Goal: Task Accomplishment & Management: Use online tool/utility

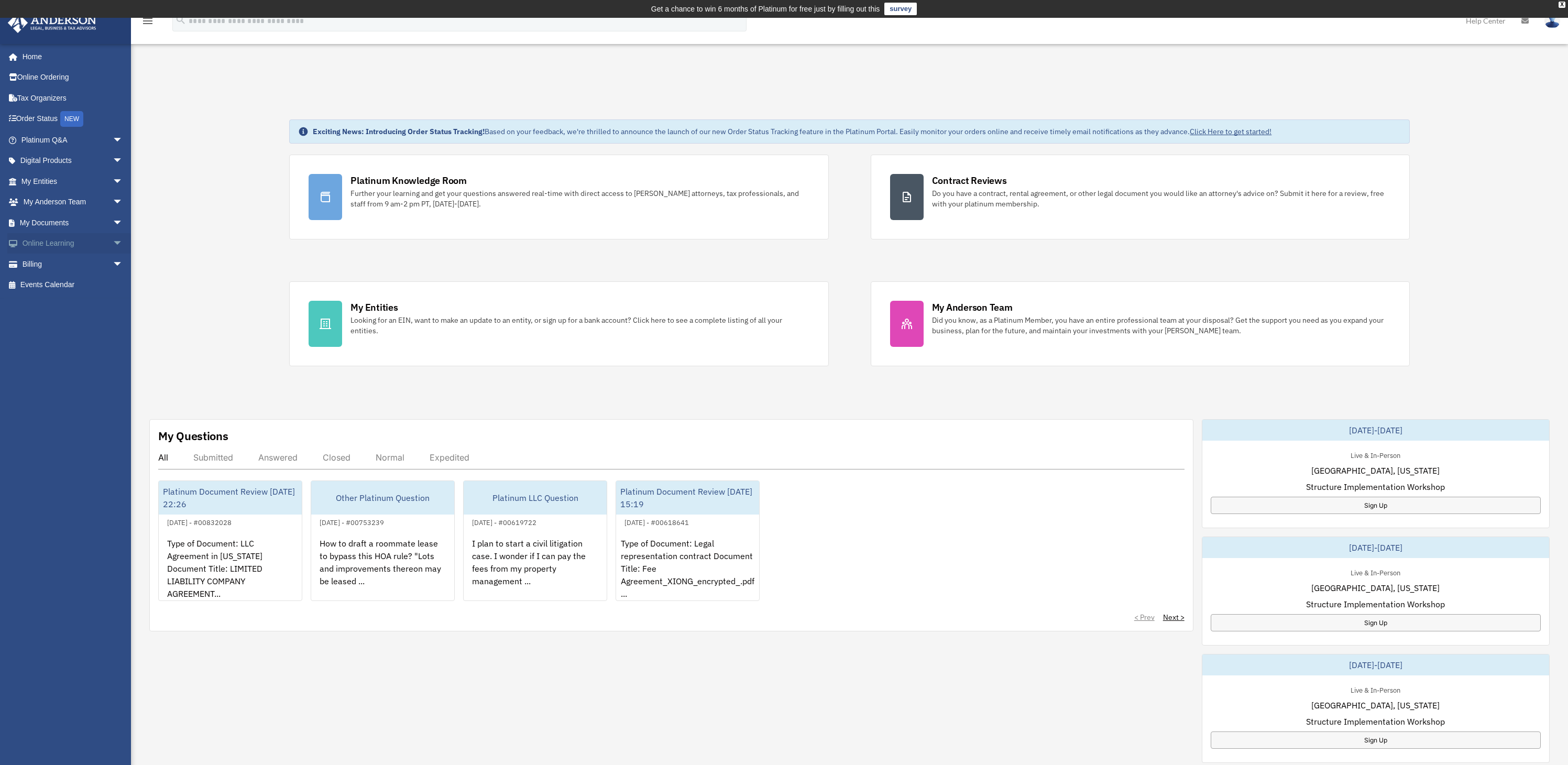
click at [60, 241] on link "Online Learning arrow_drop_down" at bounding box center [73, 243] width 132 height 21
click at [60, 225] on link "My Documents arrow_drop_down" at bounding box center [73, 223] width 132 height 21
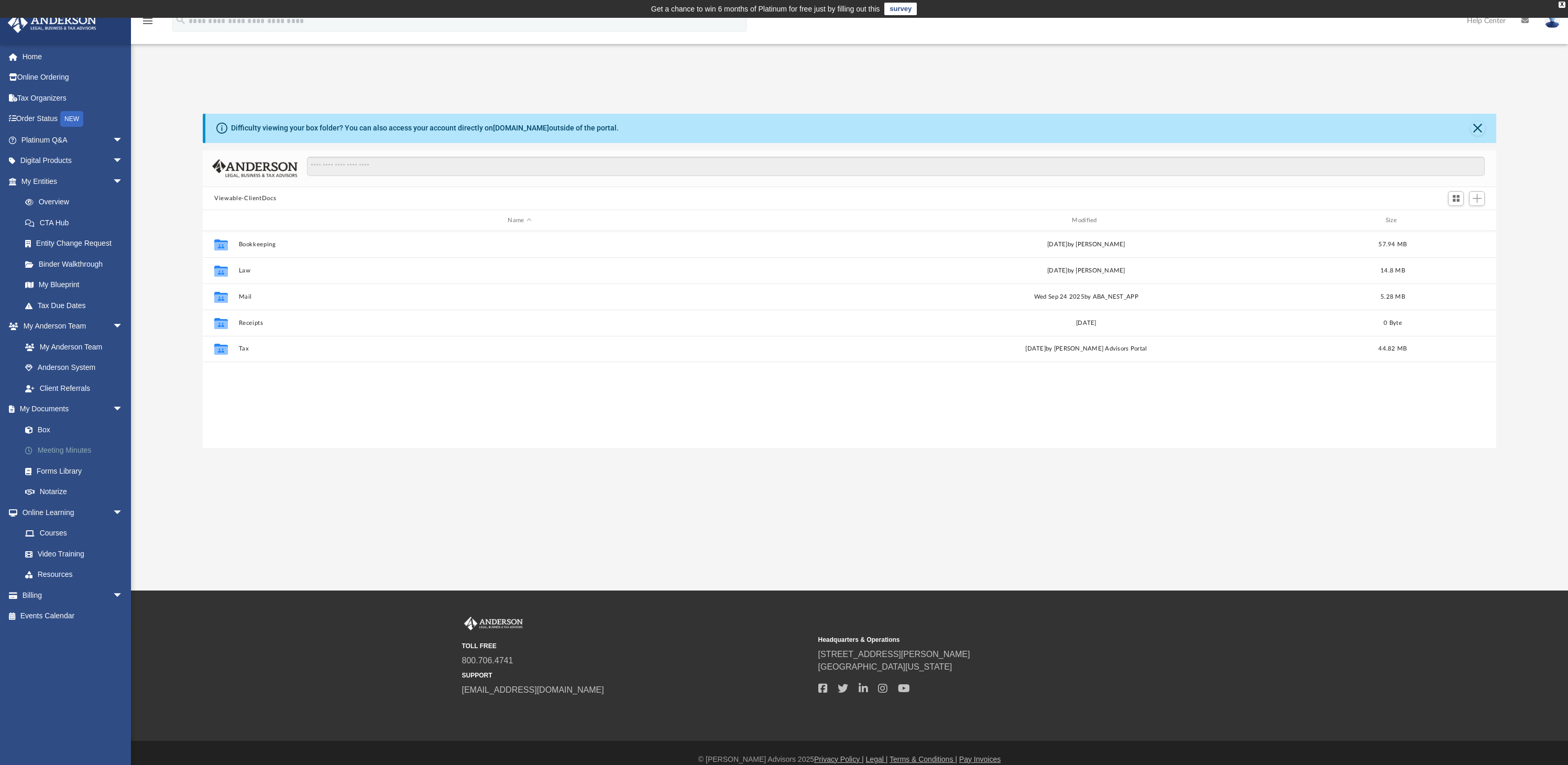
scroll to position [230, 1285]
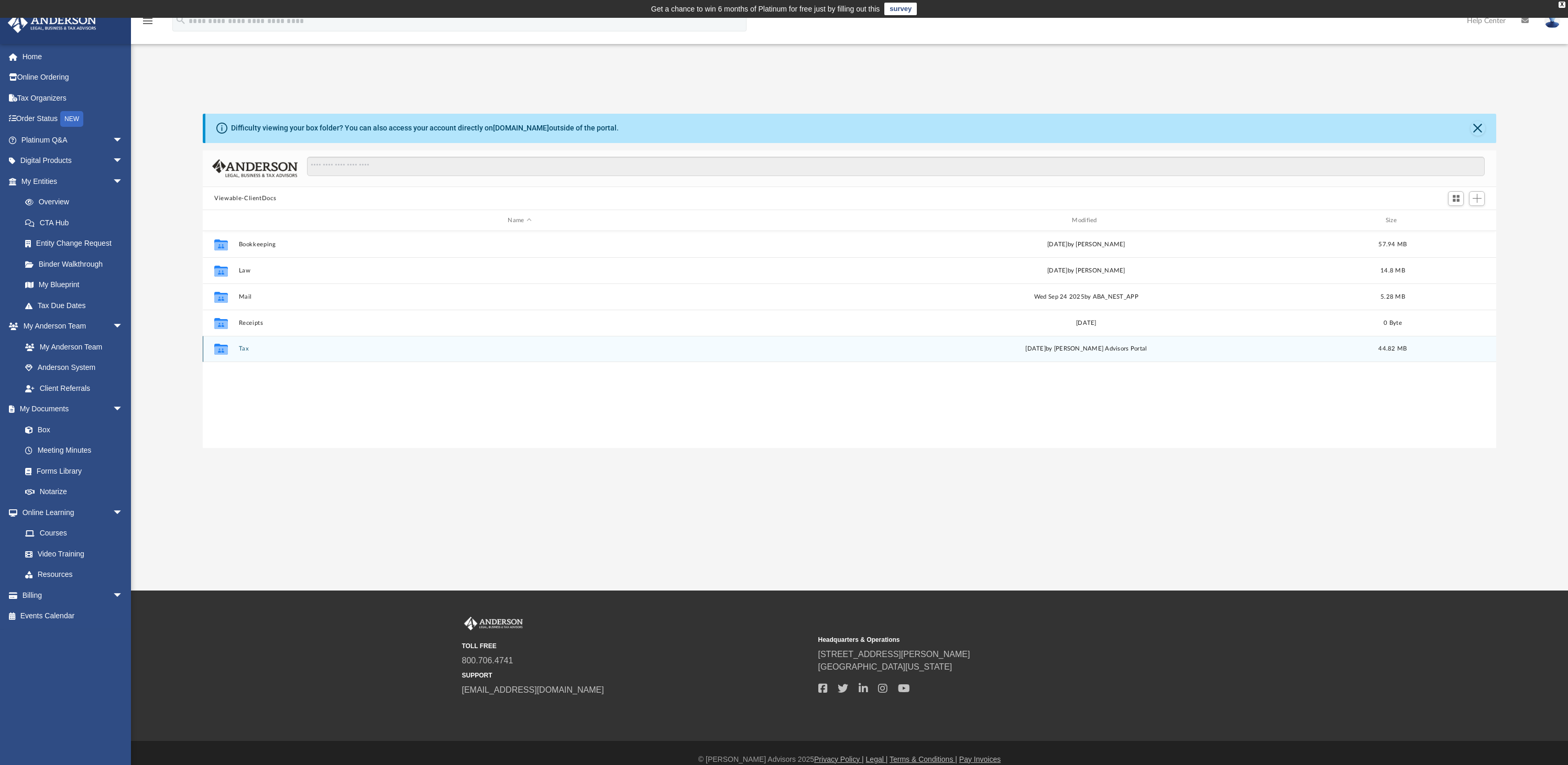
click at [245, 350] on button "Tax" at bounding box center [520, 349] width 562 height 7
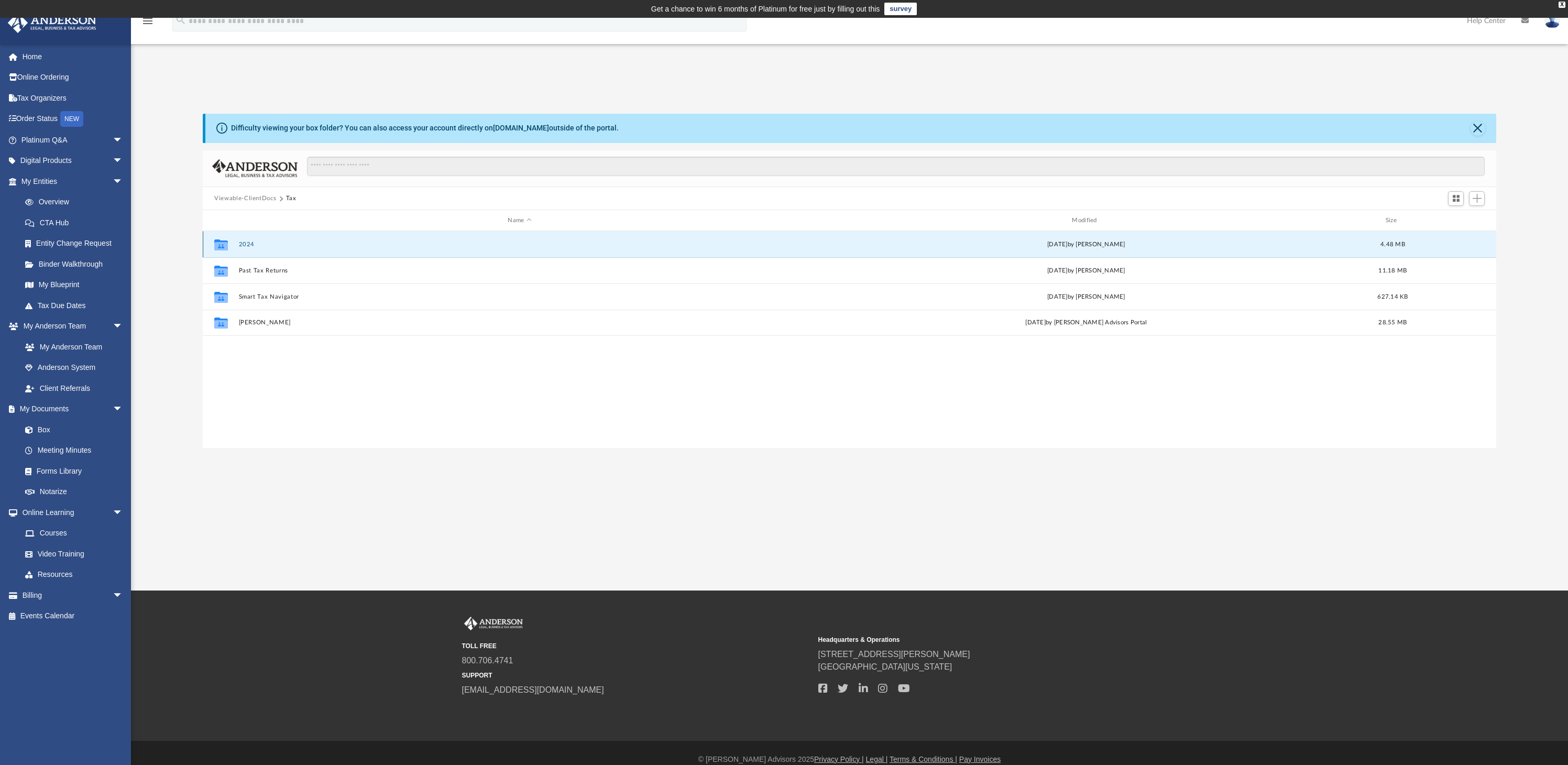
click at [249, 245] on button "2024" at bounding box center [520, 244] width 562 height 7
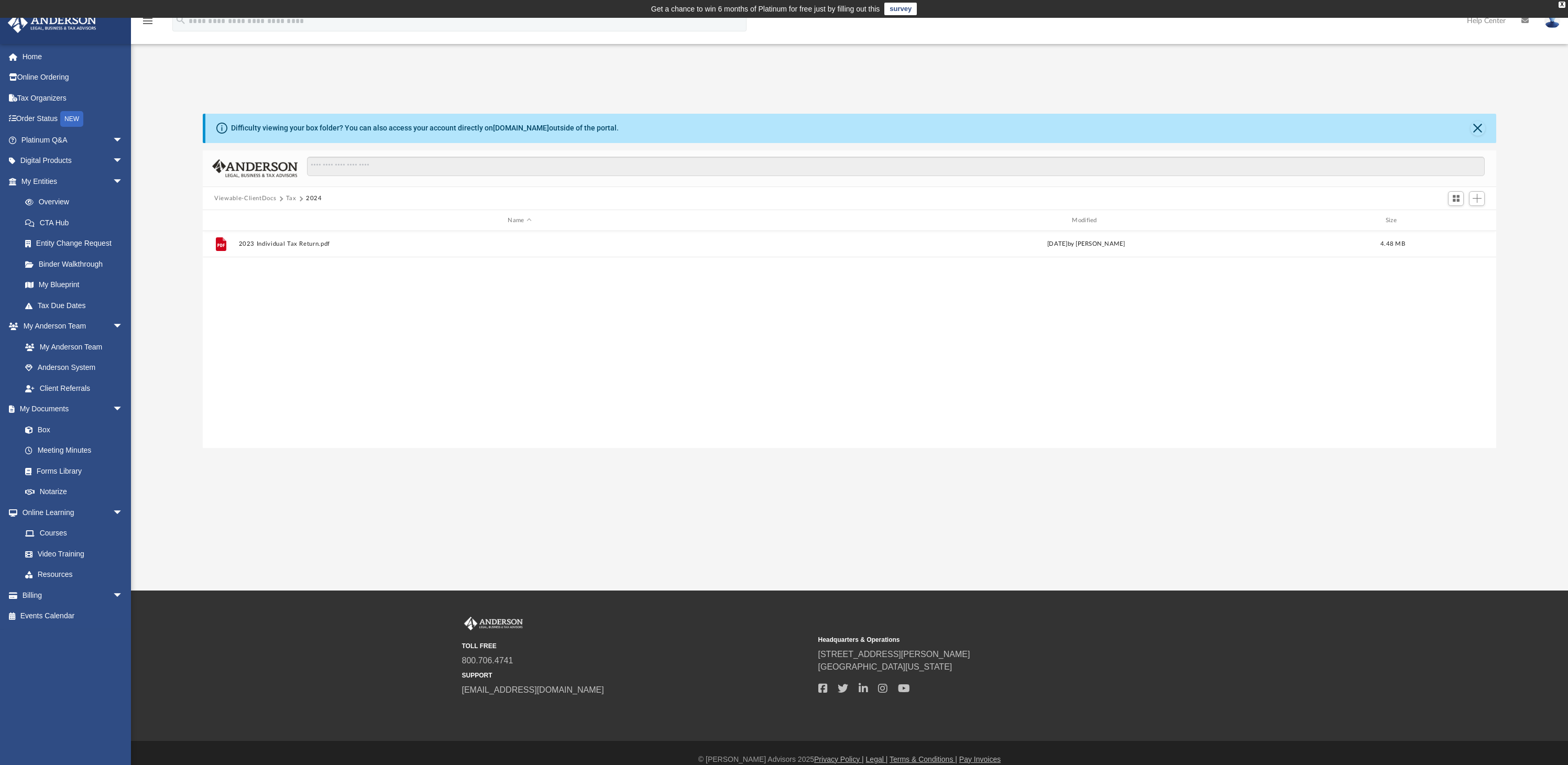
click at [291, 298] on div "File 2023 Individual Tax Return.pdf [DATE] by [PERSON_NAME] 4.48 MB" at bounding box center [849, 340] width 1293 height 217
click at [290, 194] on button "Tax" at bounding box center [291, 198] width 10 height 10
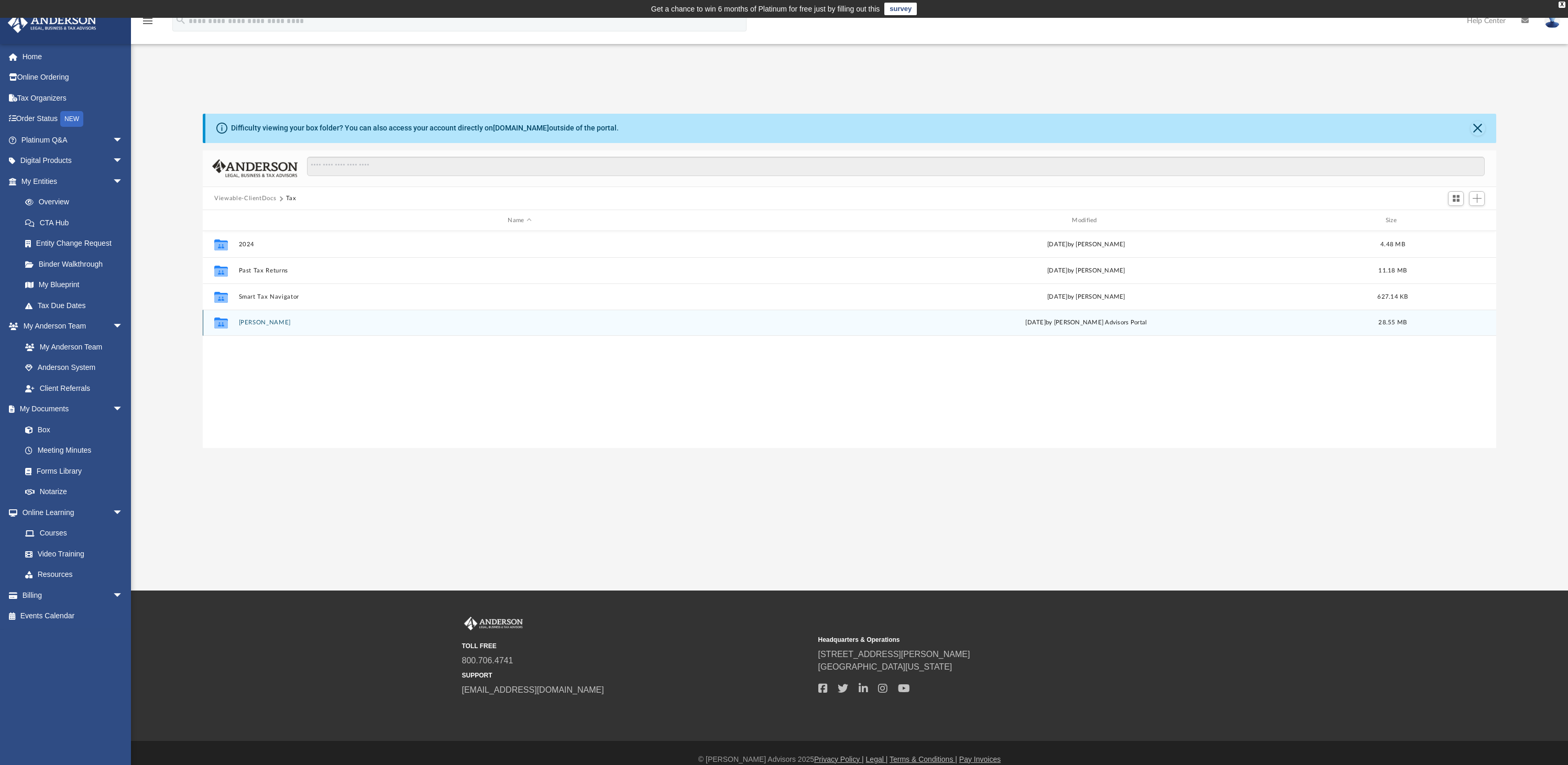
click at [255, 324] on button "[PERSON_NAME]" at bounding box center [520, 323] width 562 height 7
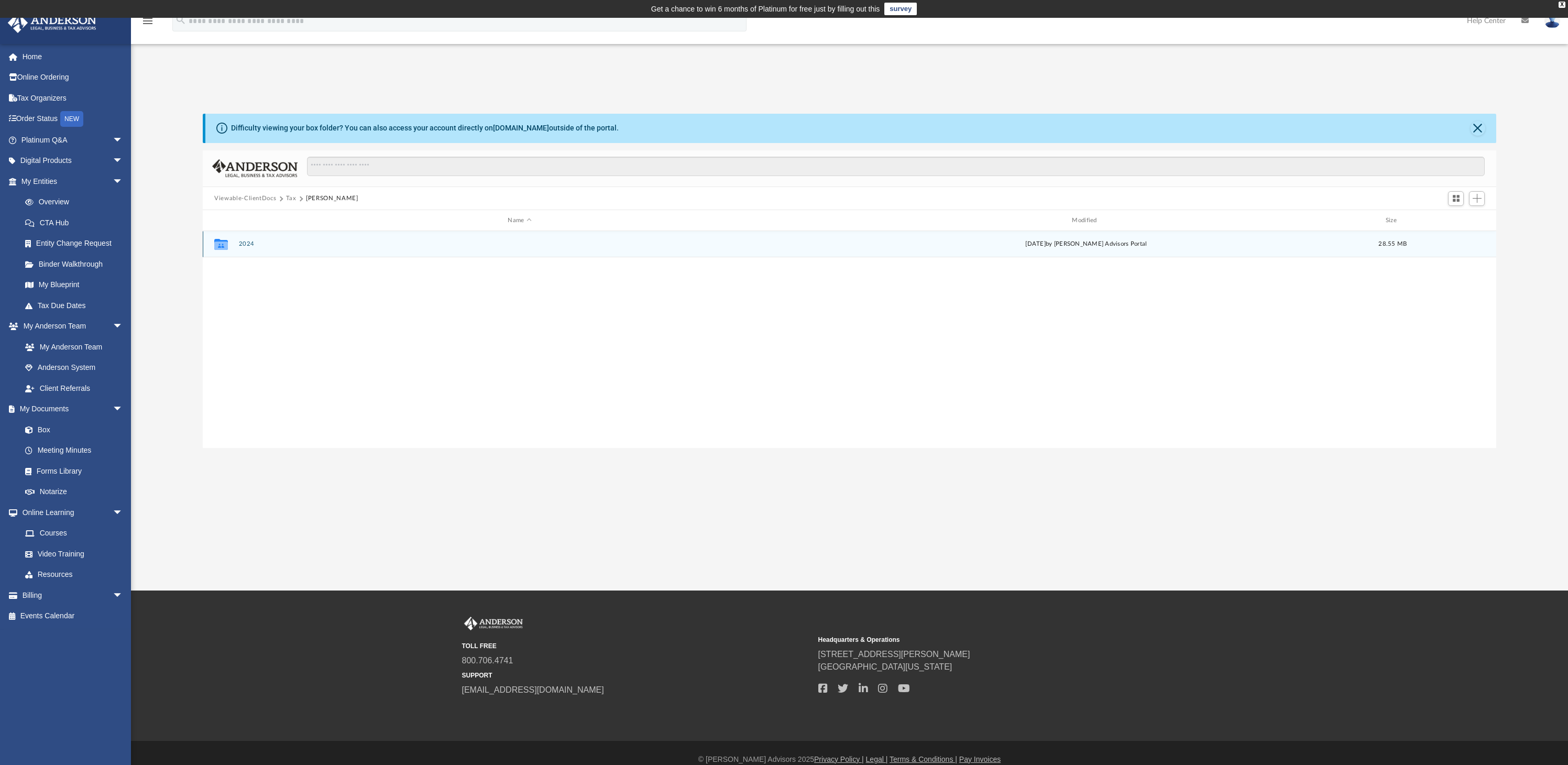
click at [244, 241] on button "2024" at bounding box center [520, 244] width 562 height 7
click at [272, 247] on button "Digital Tax Organizer" at bounding box center [520, 244] width 562 height 7
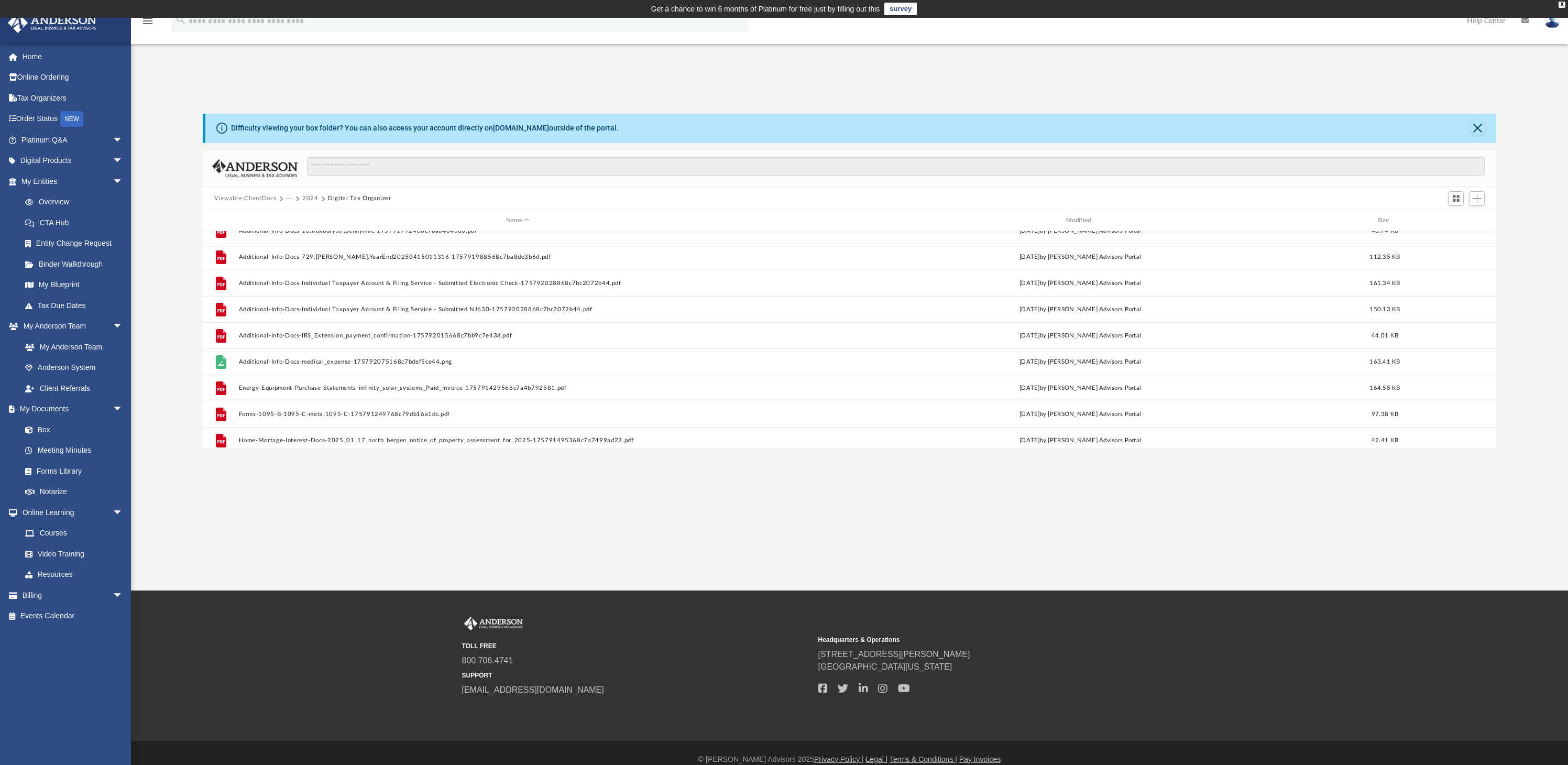
scroll to position [0, 0]
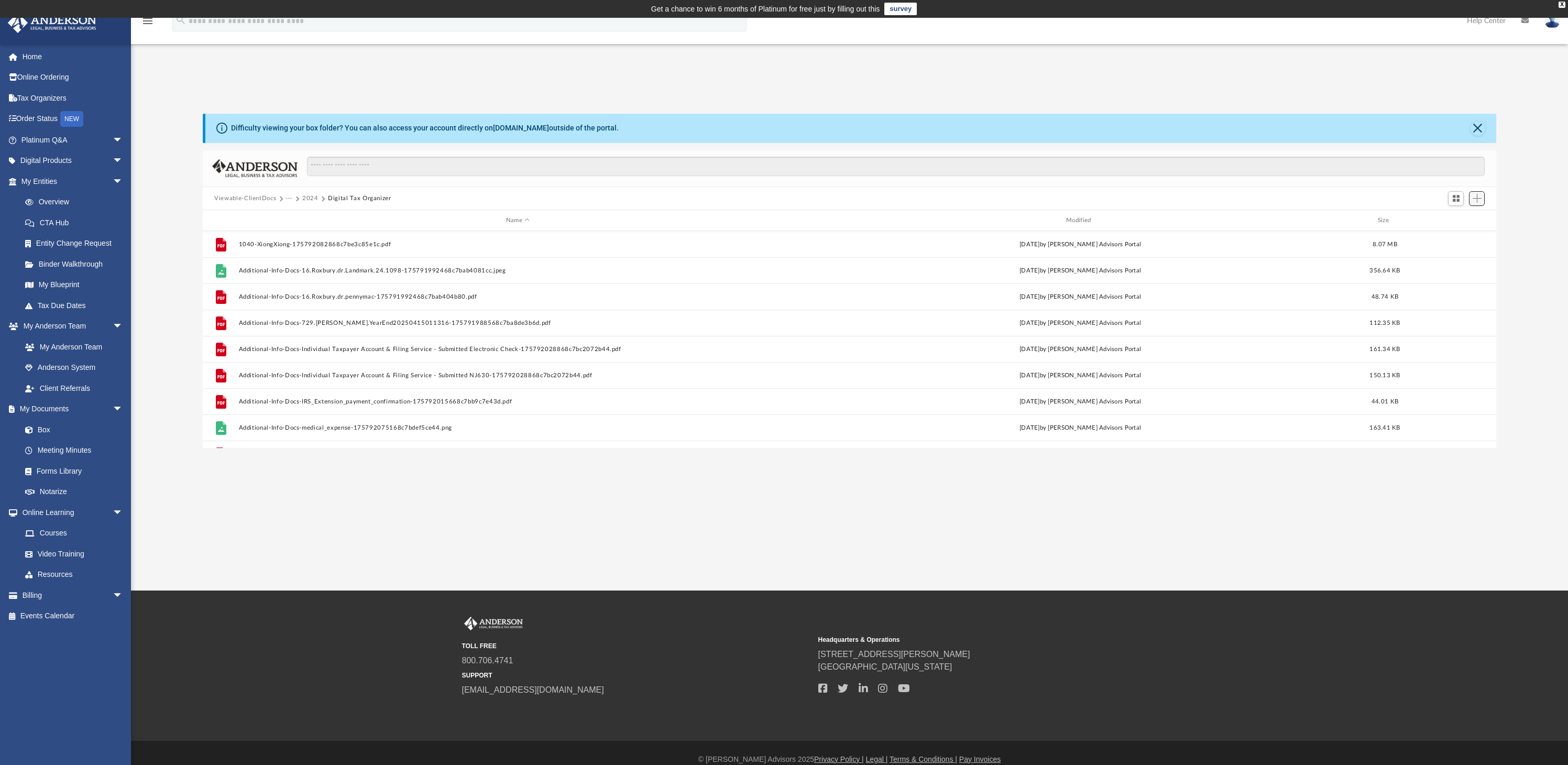
click at [1480, 198] on span "Add" at bounding box center [1477, 198] width 9 height 9
click at [1455, 216] on li "Upload" at bounding box center [1462, 219] width 33 height 11
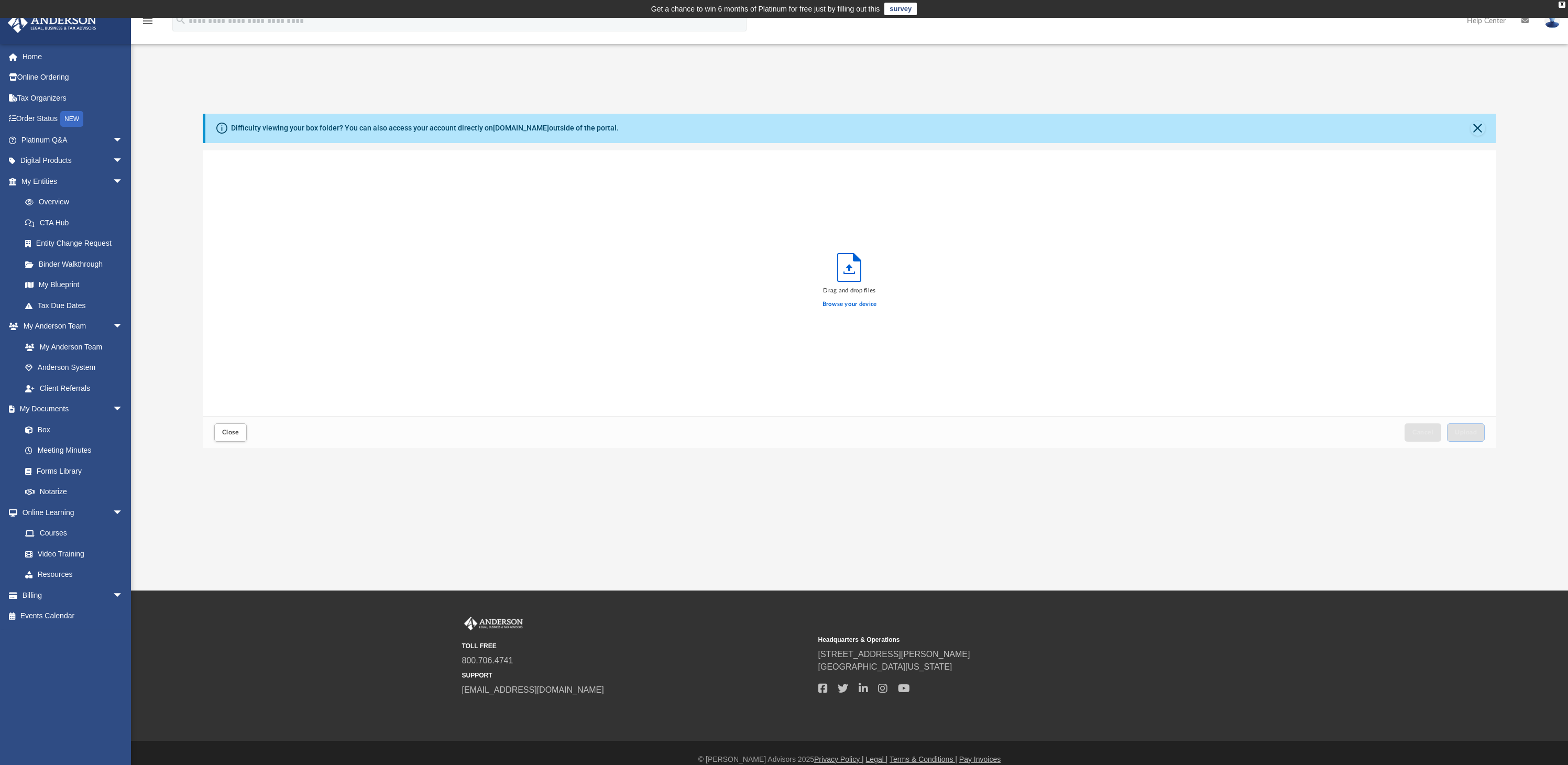
scroll to position [258, 1285]
click at [833, 303] on label "Browse your device" at bounding box center [849, 304] width 54 height 10
click at [0, 0] on input "Browse your device" at bounding box center [0, 0] width 0 height 0
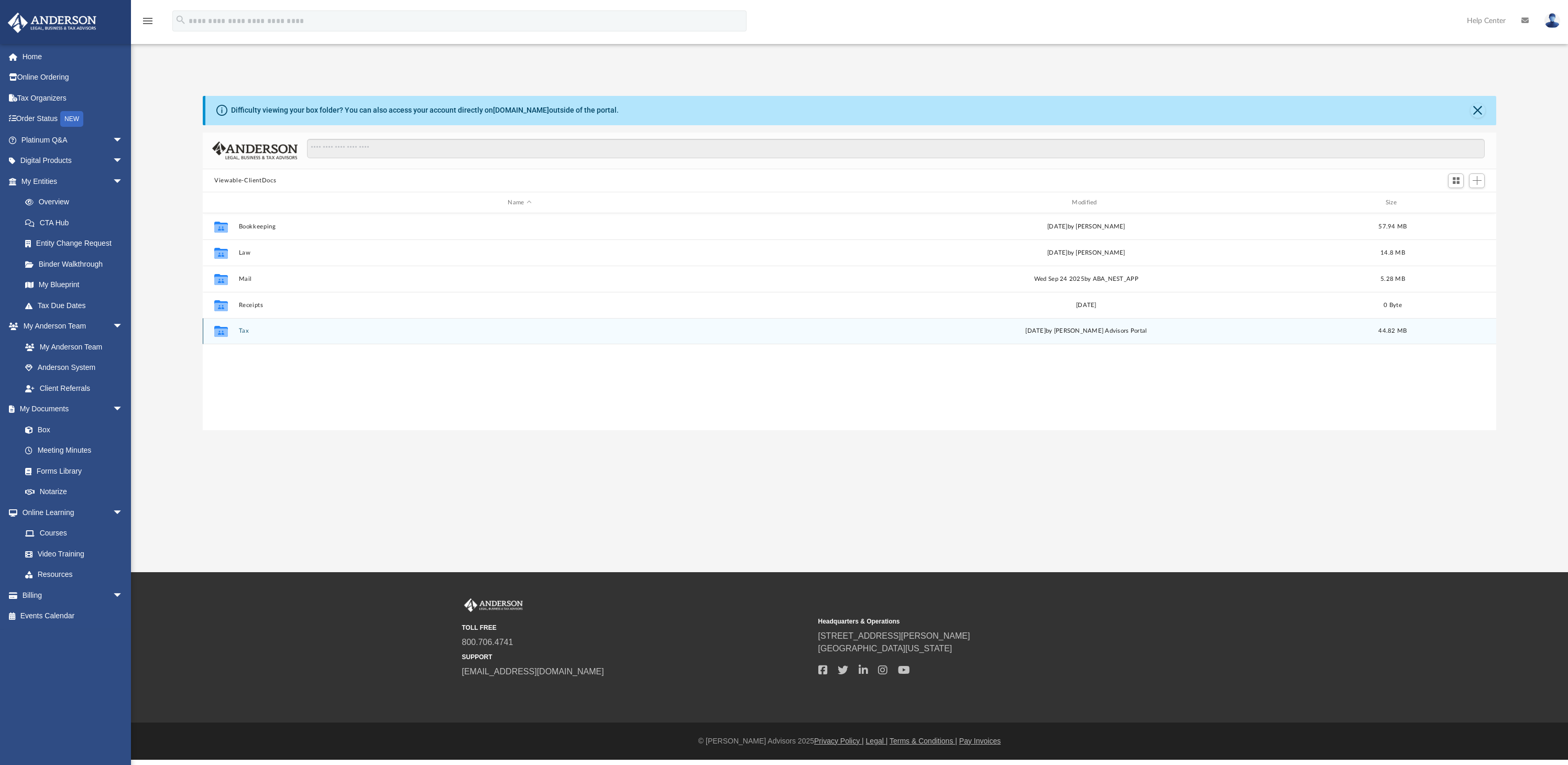
scroll to position [230, 1285]
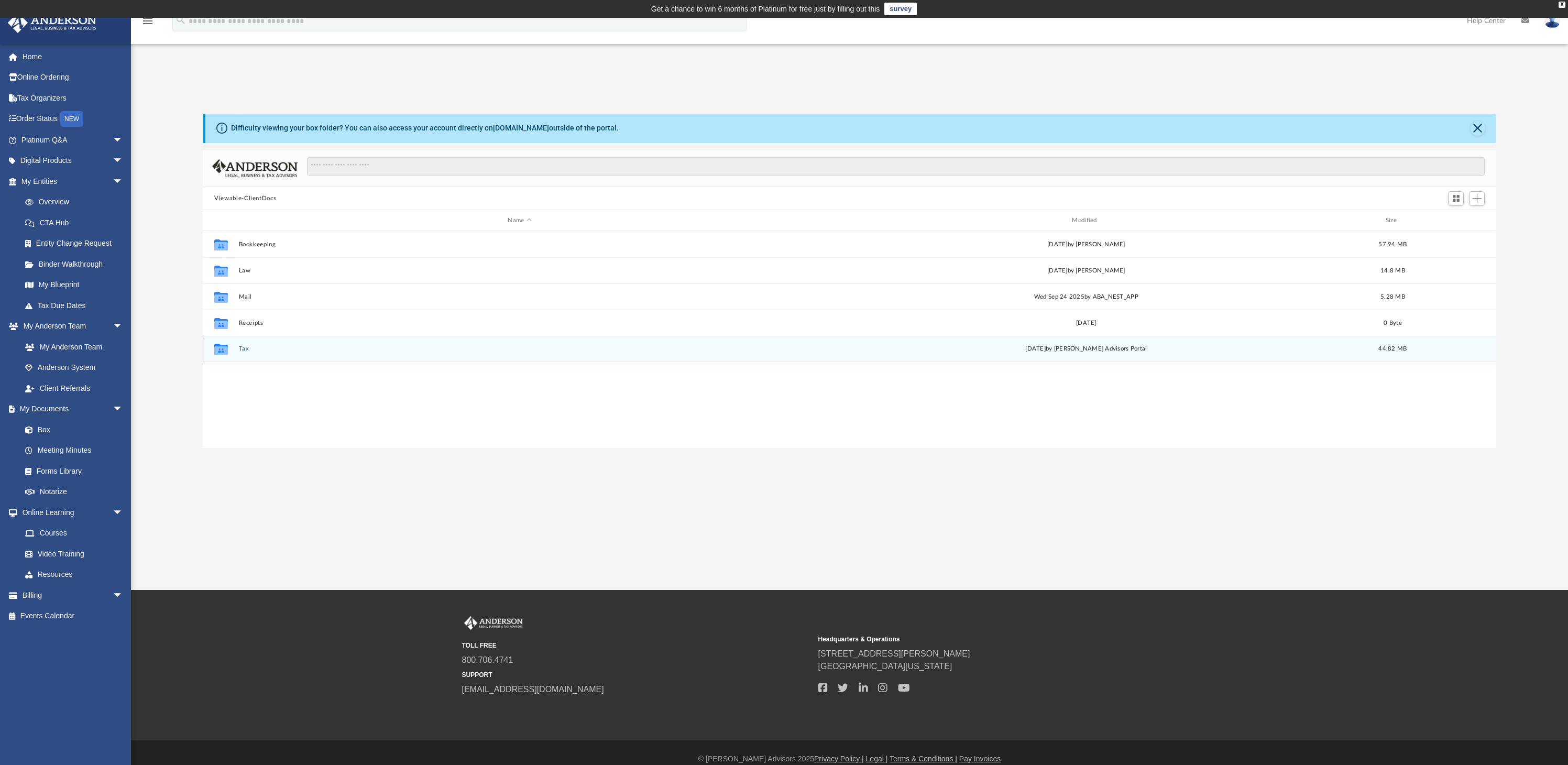
click at [246, 352] on button "Tax" at bounding box center [520, 349] width 562 height 7
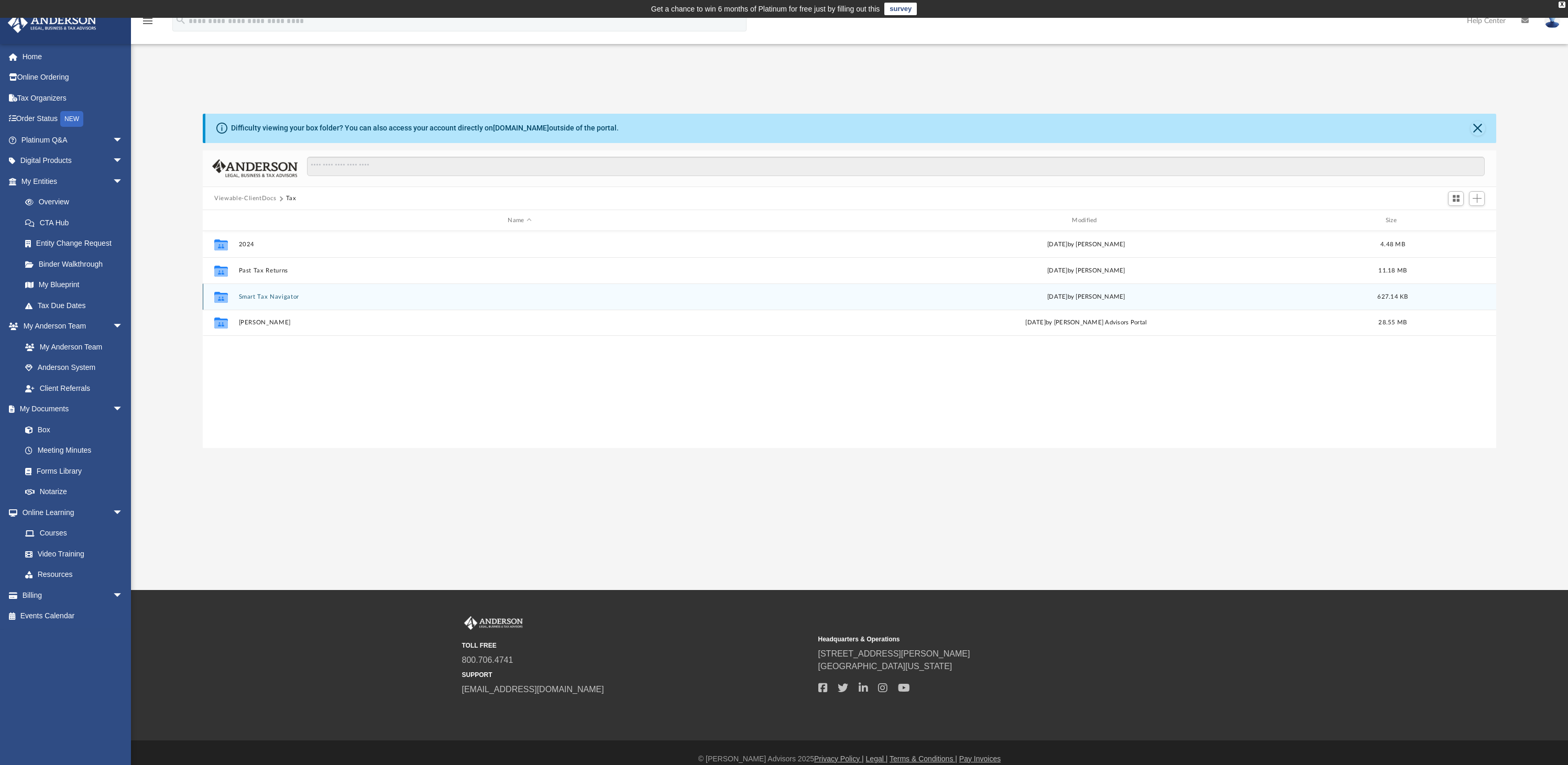
click at [269, 301] on div "Collaborated Folder Smart Tax Navigator Wed Aug 6 2025 by Kenzie Cox 627.14 KB" at bounding box center [849, 296] width 1293 height 26
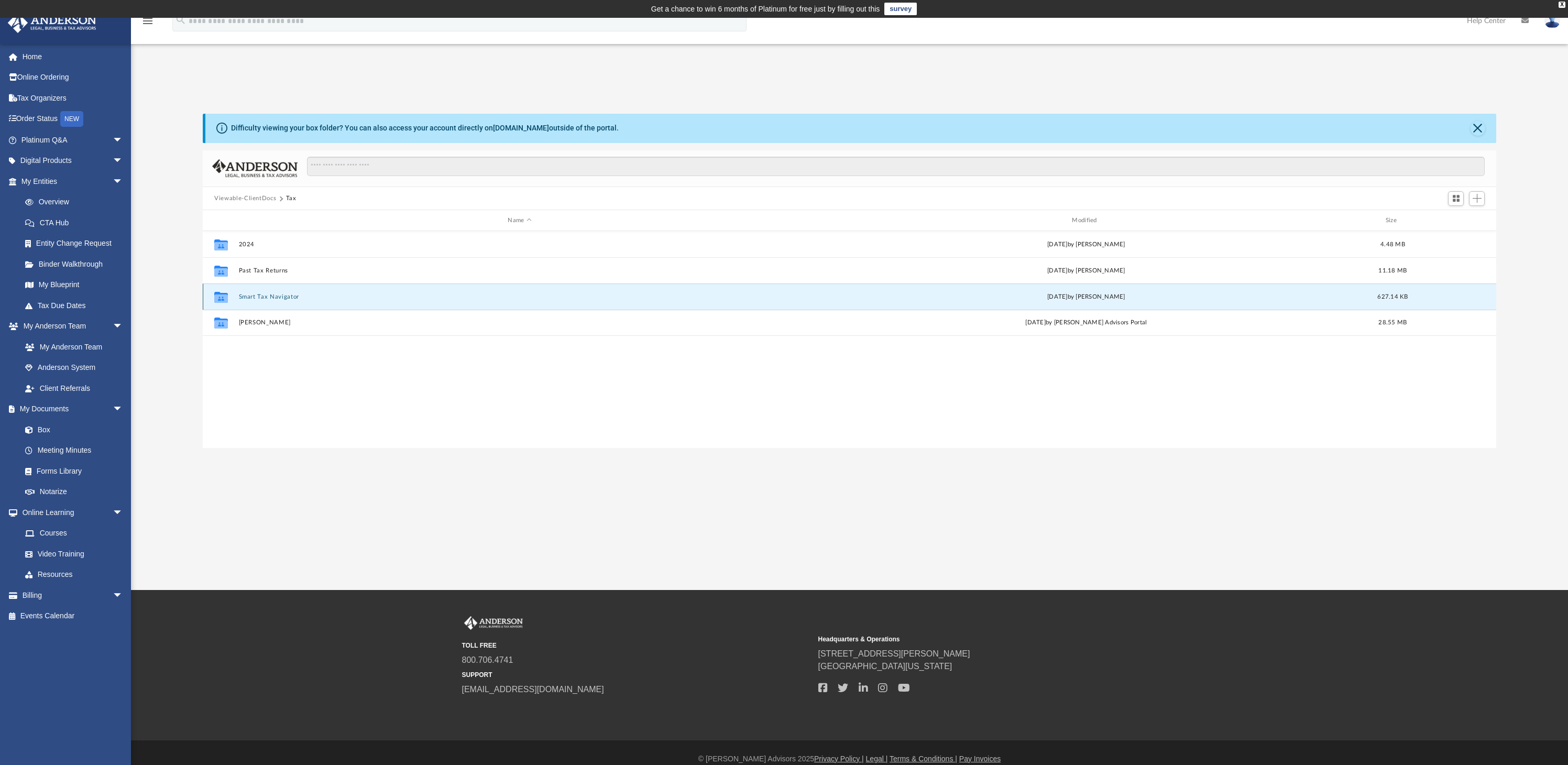
click at [269, 294] on button "Smart Tax Navigator" at bounding box center [520, 297] width 562 height 7
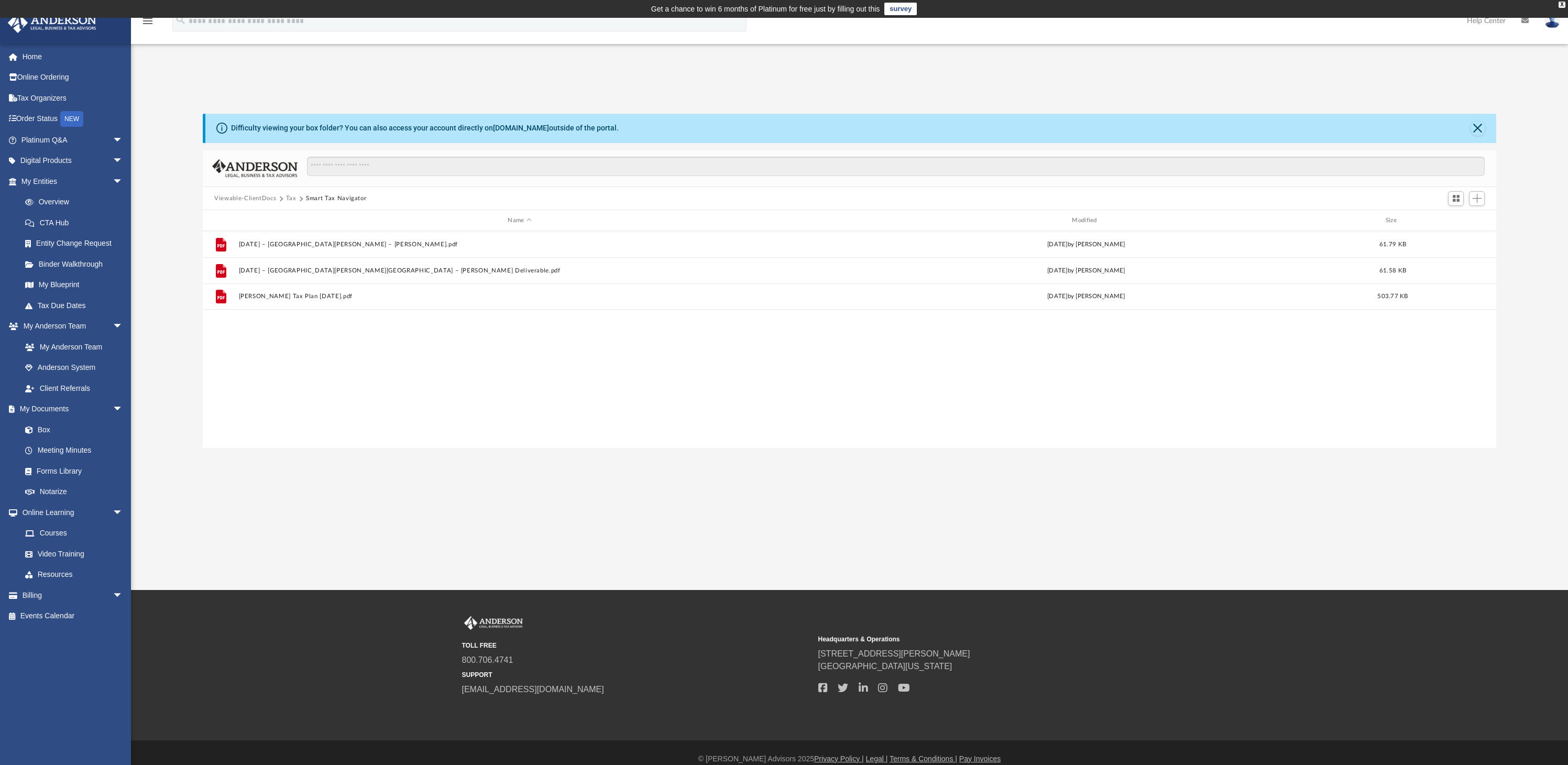
click at [292, 196] on button "Tax" at bounding box center [291, 198] width 10 height 10
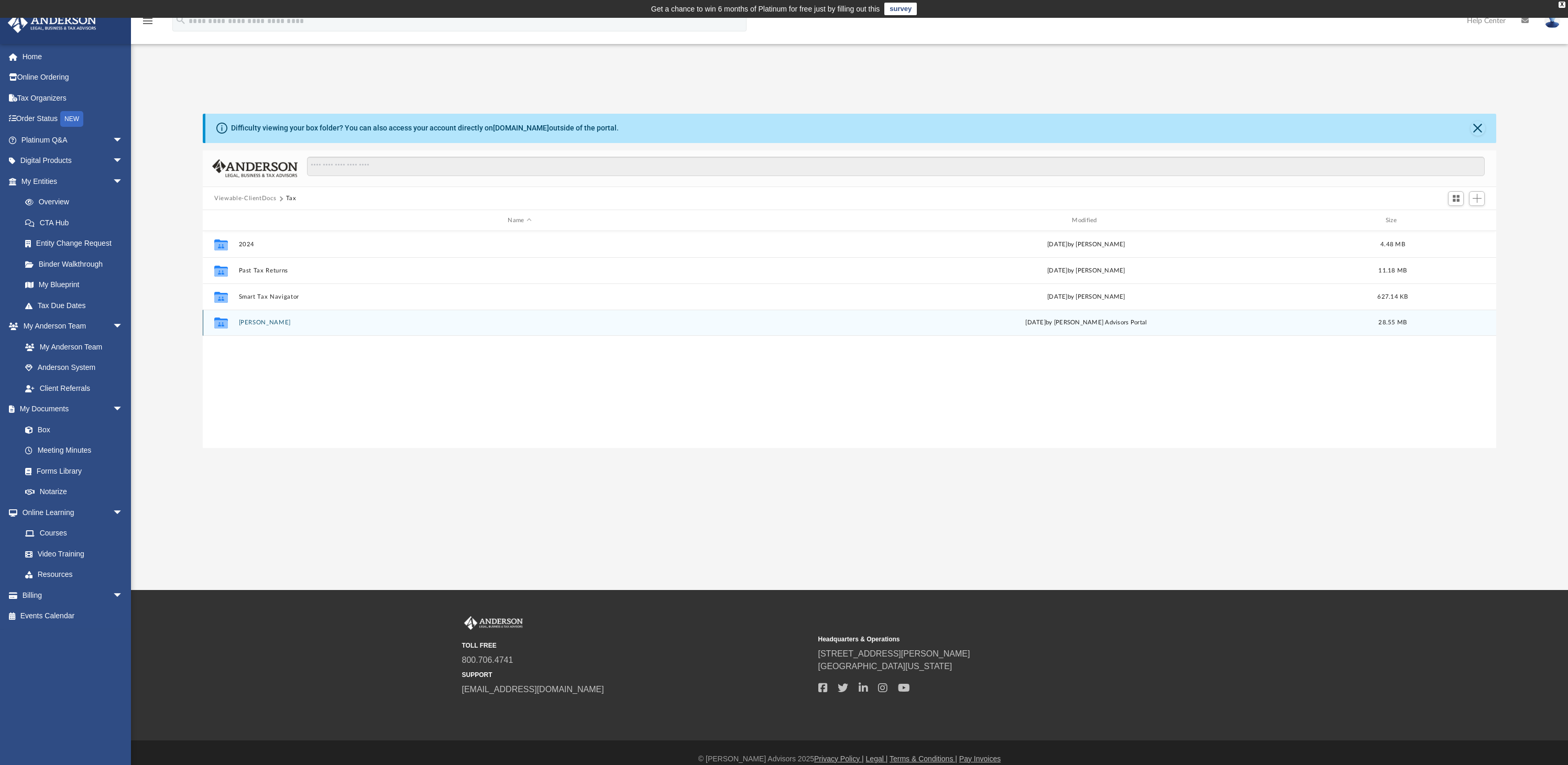
click at [251, 320] on button "[PERSON_NAME]" at bounding box center [520, 323] width 562 height 7
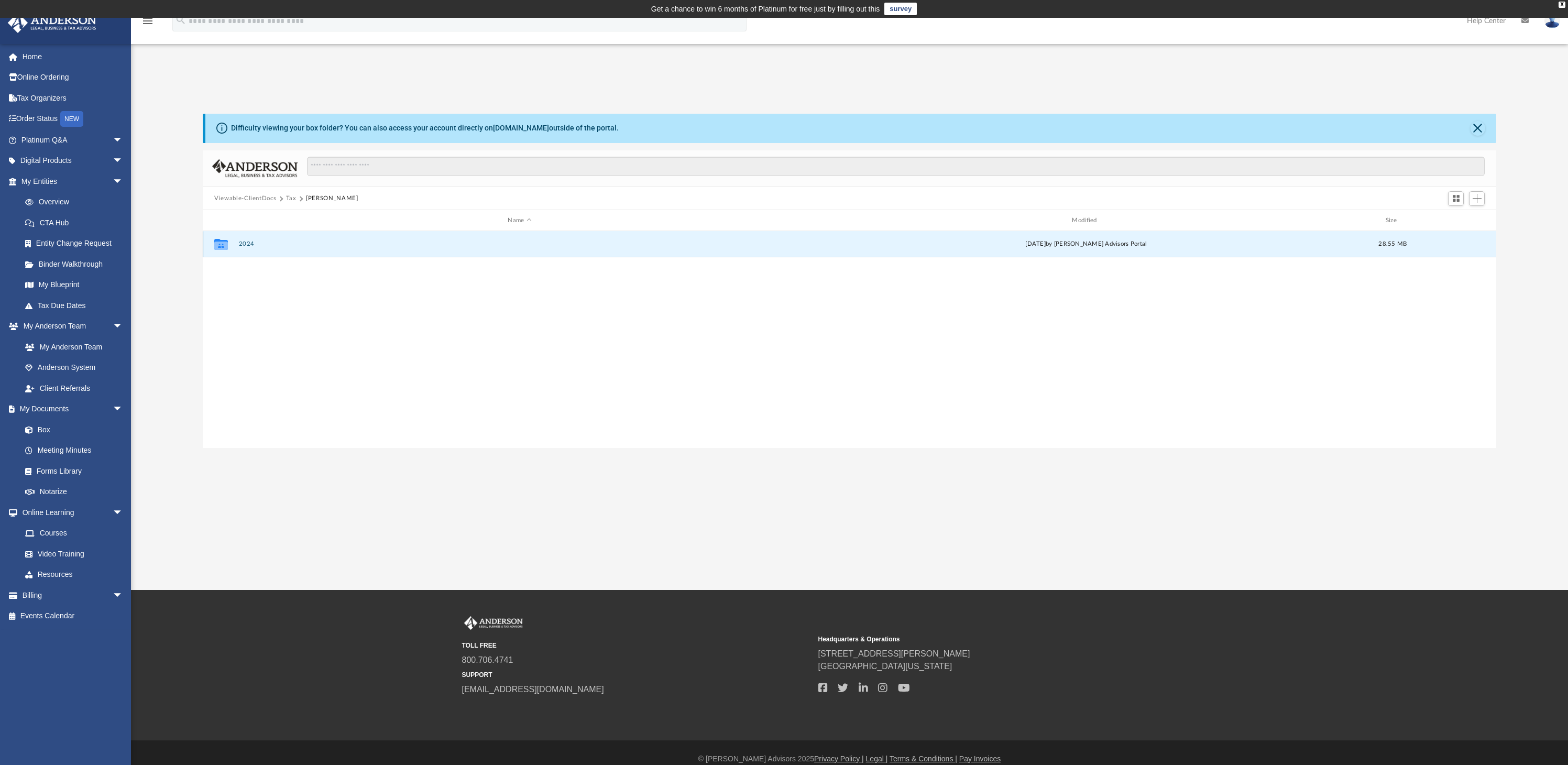
click at [244, 241] on button "2024" at bounding box center [520, 244] width 562 height 7
click at [284, 243] on button "Digital Tax Organizer" at bounding box center [520, 244] width 562 height 7
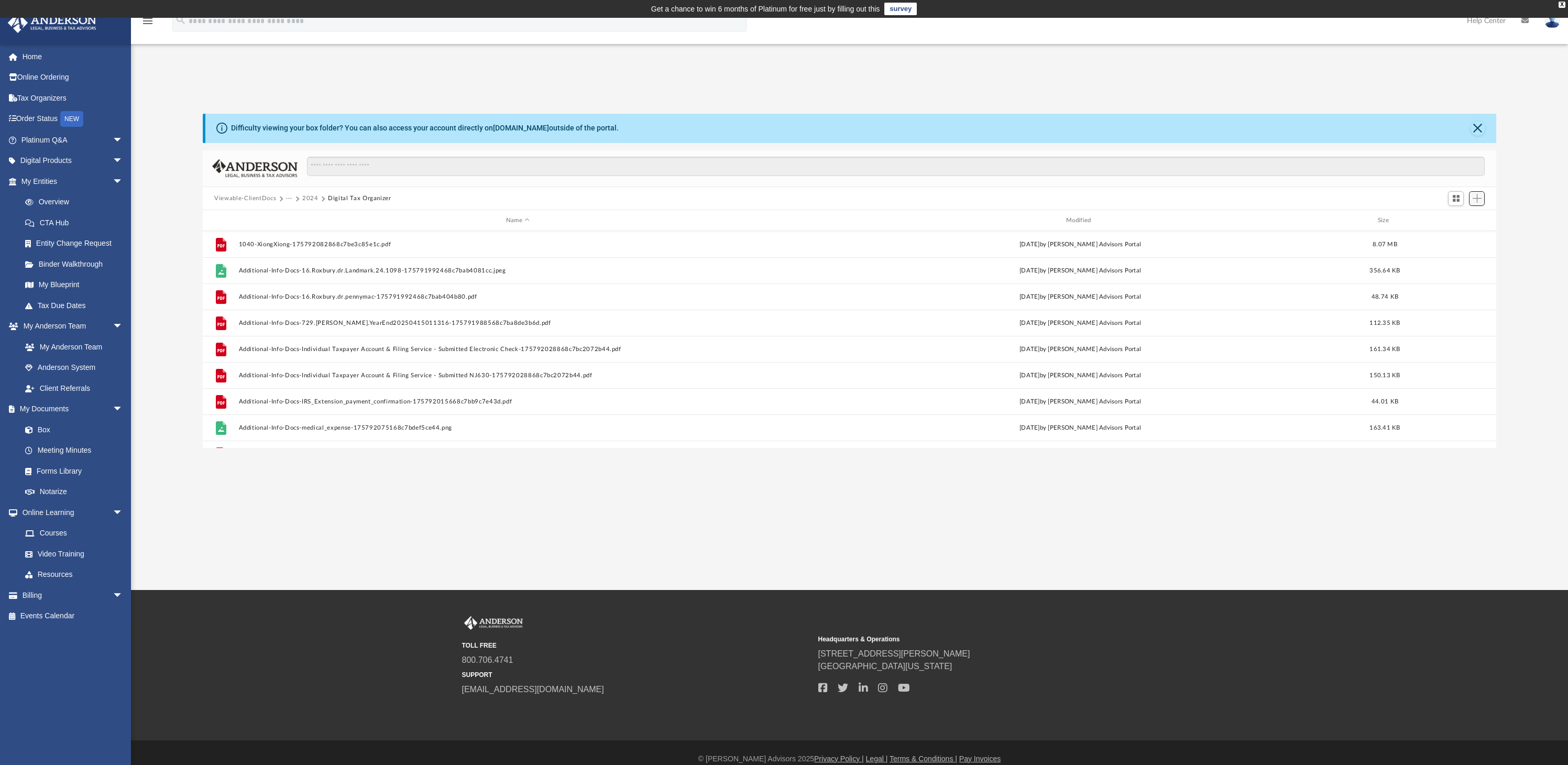
click at [1474, 200] on span "Add" at bounding box center [1477, 198] width 9 height 9
click at [1464, 218] on li "Upload" at bounding box center [1462, 219] width 33 height 11
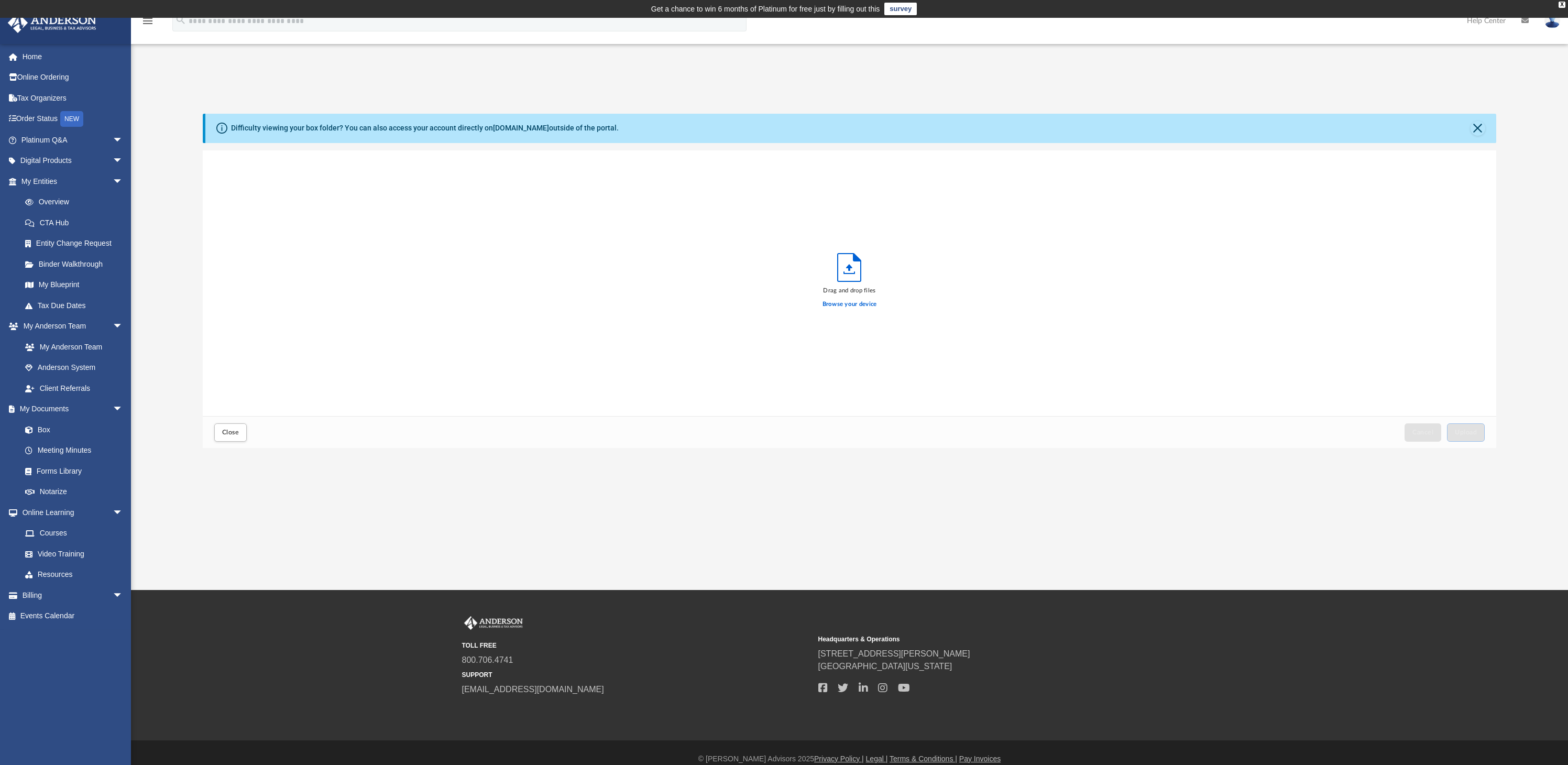
scroll to position [258, 1285]
click at [842, 301] on label "Browse your device" at bounding box center [849, 304] width 54 height 10
click at [0, 0] on input "Browse your device" at bounding box center [0, 0] width 0 height 0
click at [1462, 434] on span "Upload" at bounding box center [1466, 432] width 22 height 6
